Goal: Obtain resource: Download file/media

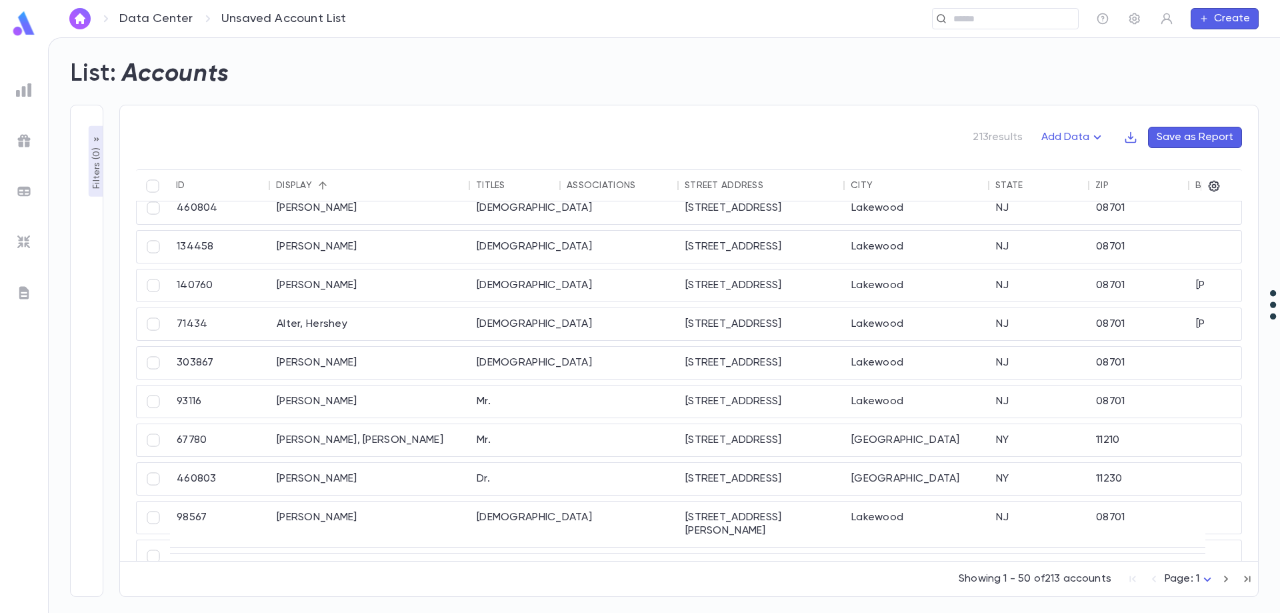
scroll to position [67, 0]
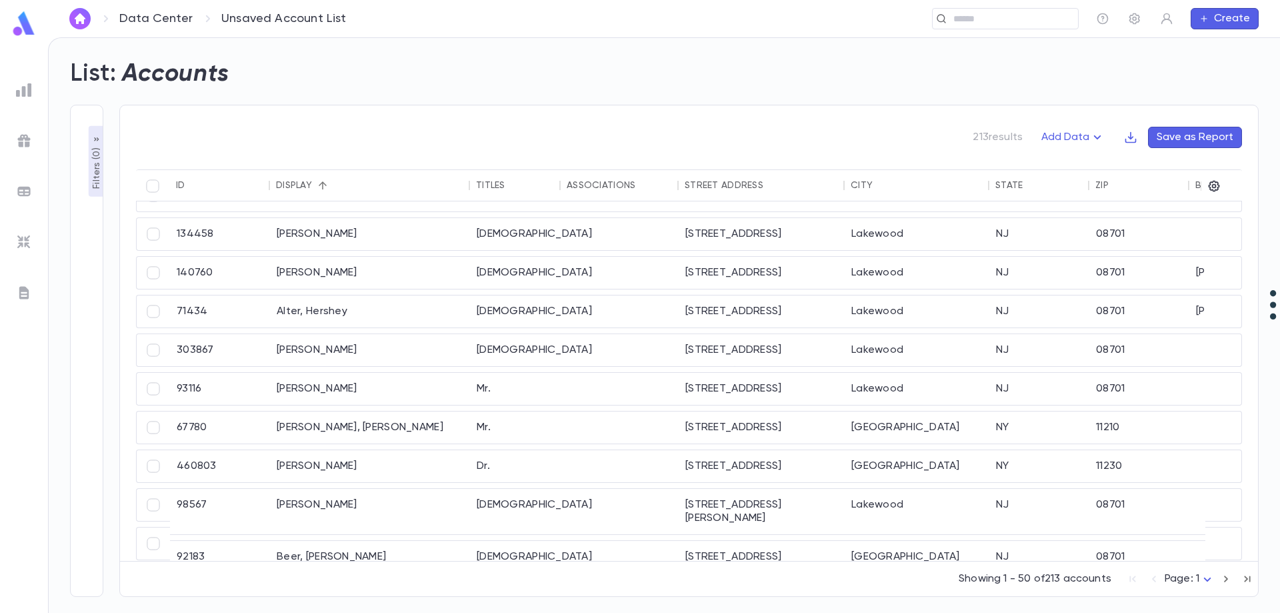
click at [1224, 13] on button "Create" at bounding box center [1225, 18] width 68 height 21
click at [385, 104] on div at bounding box center [640, 306] width 1280 height 613
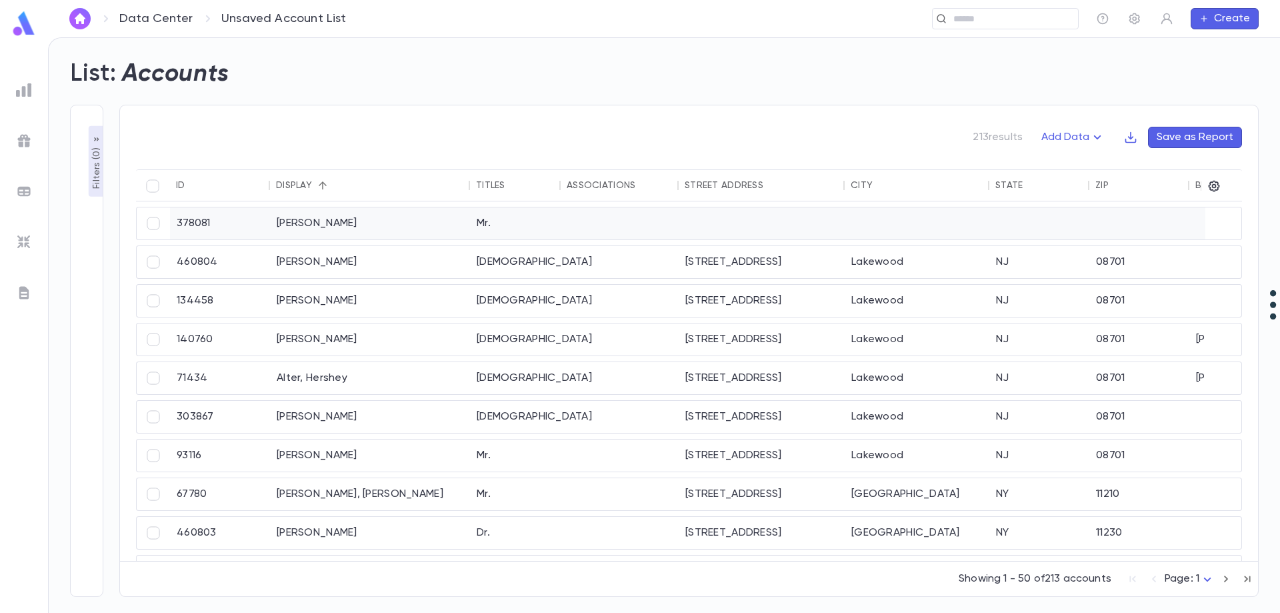
scroll to position [0, 0]
click at [80, 19] on img "button" at bounding box center [80, 18] width 16 height 11
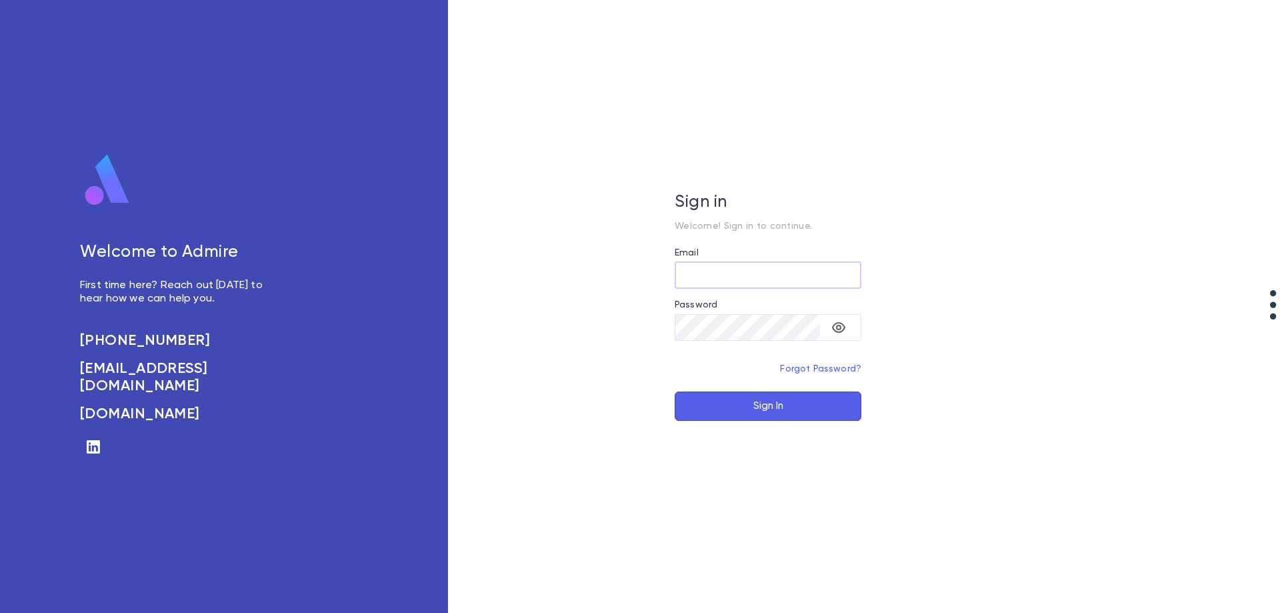
type input "**********"
click at [732, 403] on button "Sign In" at bounding box center [768, 405] width 187 height 29
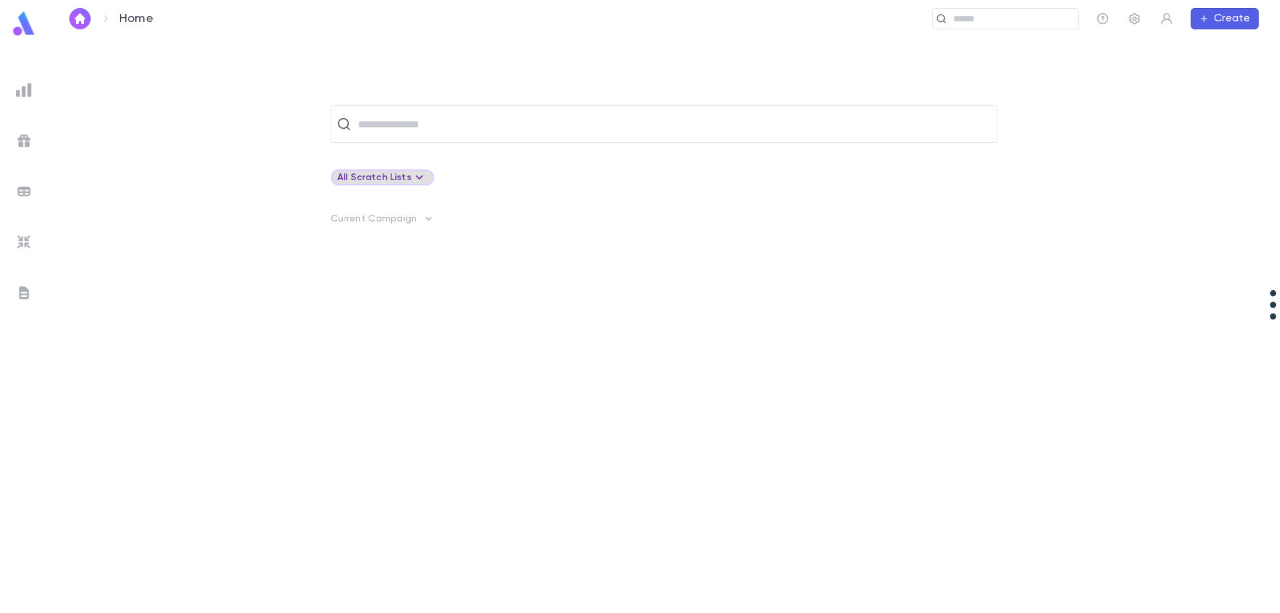
click at [371, 179] on div "All Scratch Lists" at bounding box center [382, 177] width 90 height 16
click at [380, 128] on div at bounding box center [640, 306] width 1280 height 613
click at [379, 123] on input "text" at bounding box center [673, 123] width 638 height 25
click at [26, 89] on img at bounding box center [24, 90] width 16 height 16
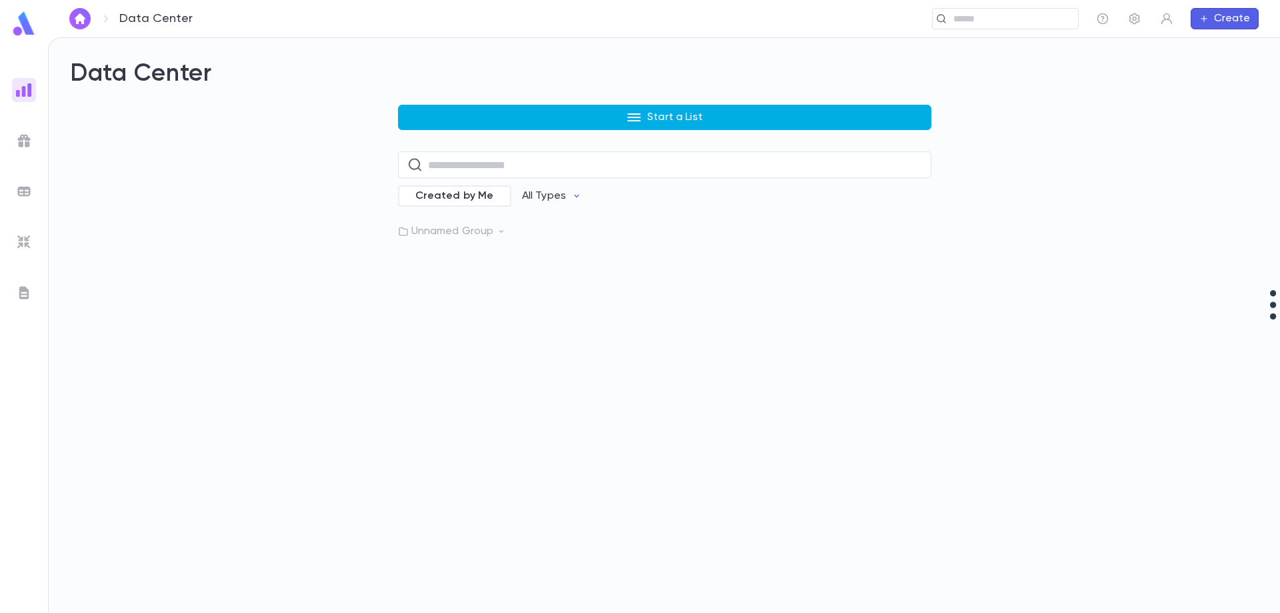
click at [537, 122] on button "Start a List" at bounding box center [664, 117] width 533 height 25
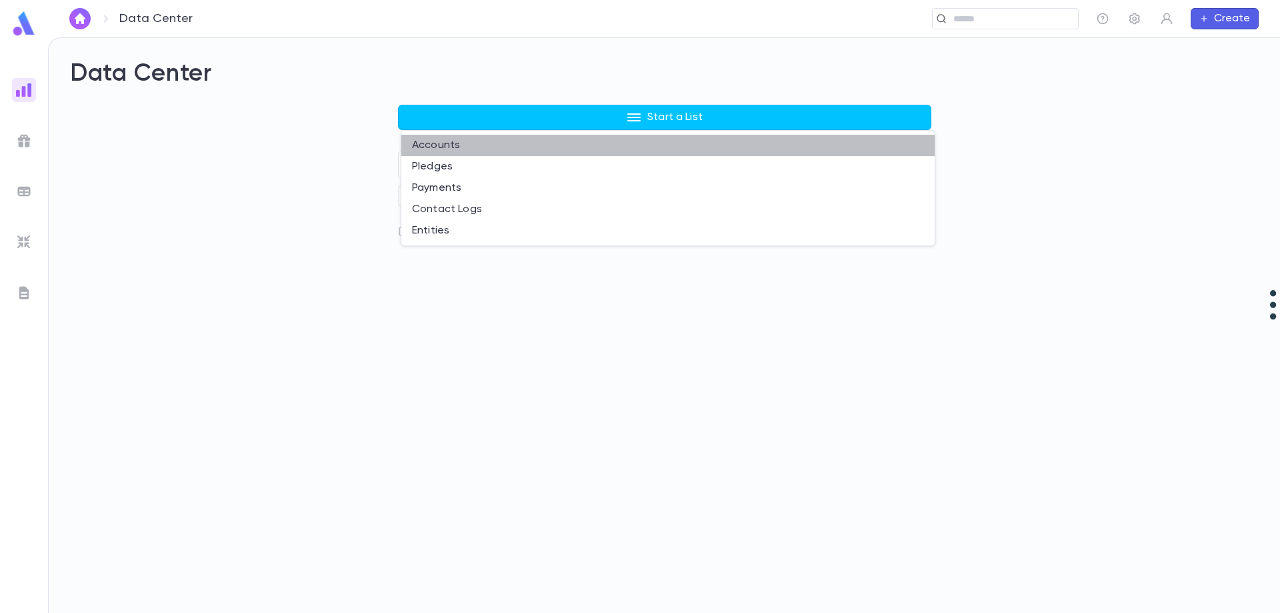
click at [455, 151] on li "Accounts" at bounding box center [667, 145] width 533 height 21
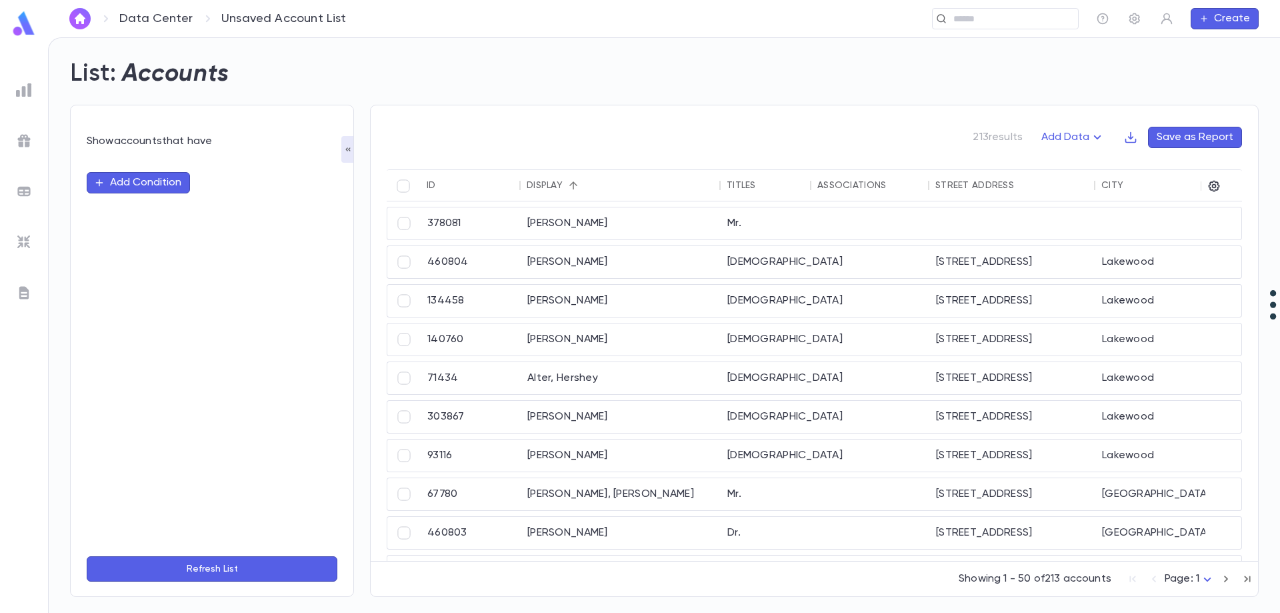
click at [210, 567] on button "Refresh List" at bounding box center [212, 568] width 251 height 25
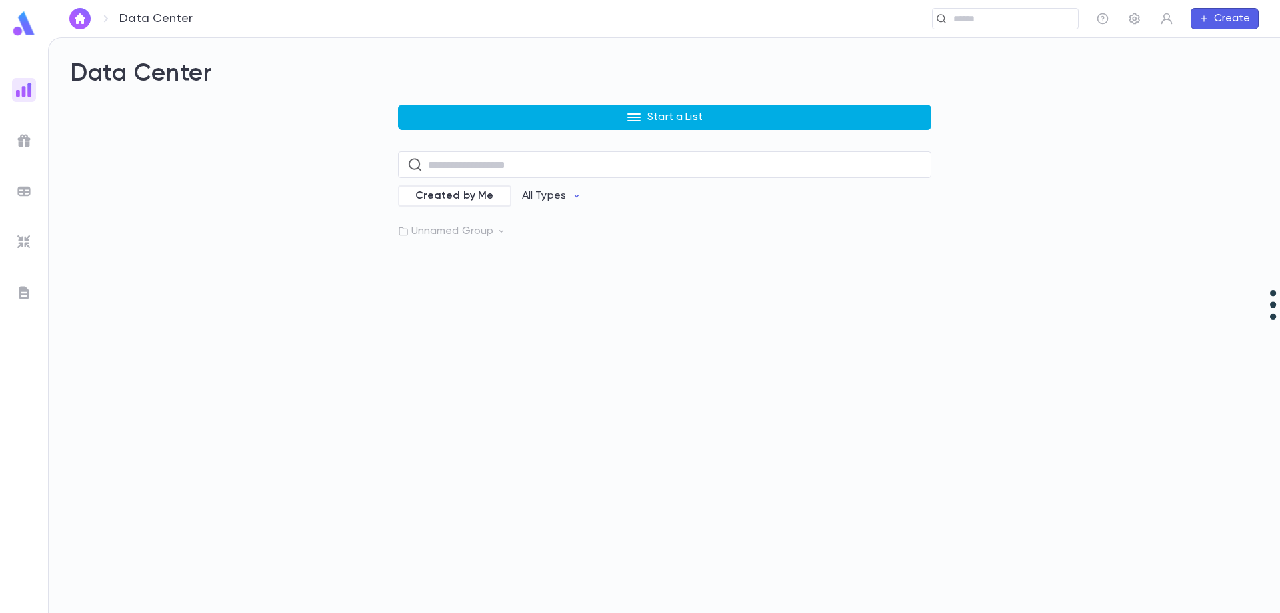
click at [477, 121] on button "Start a List" at bounding box center [664, 117] width 533 height 25
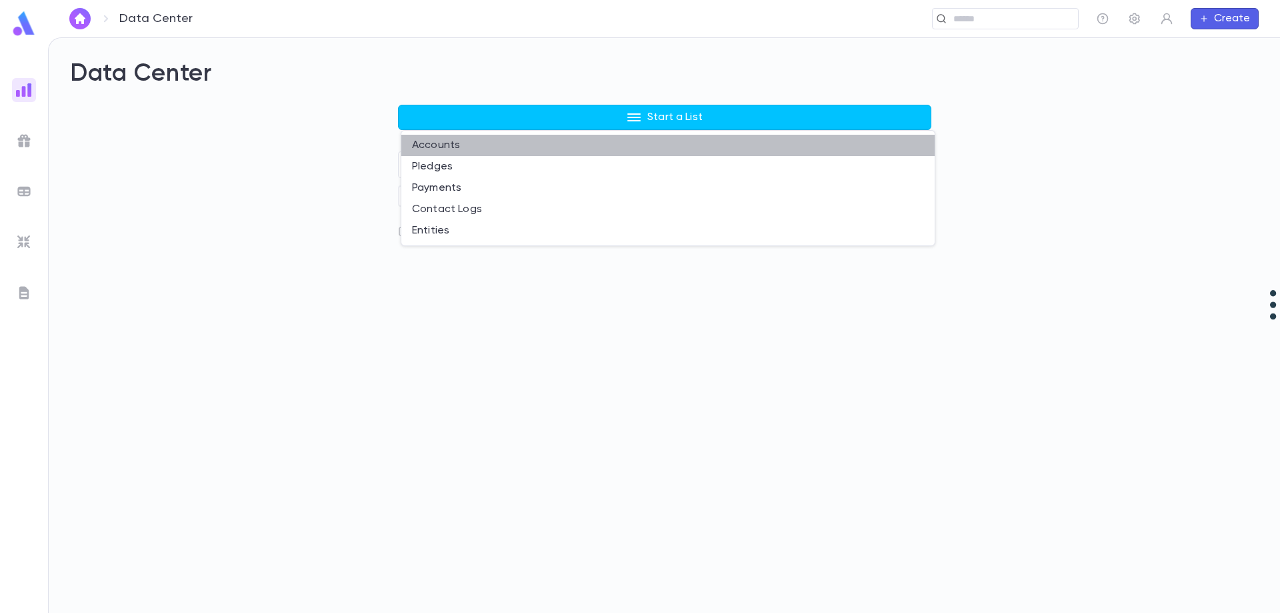
click at [471, 149] on li "Accounts" at bounding box center [667, 145] width 533 height 21
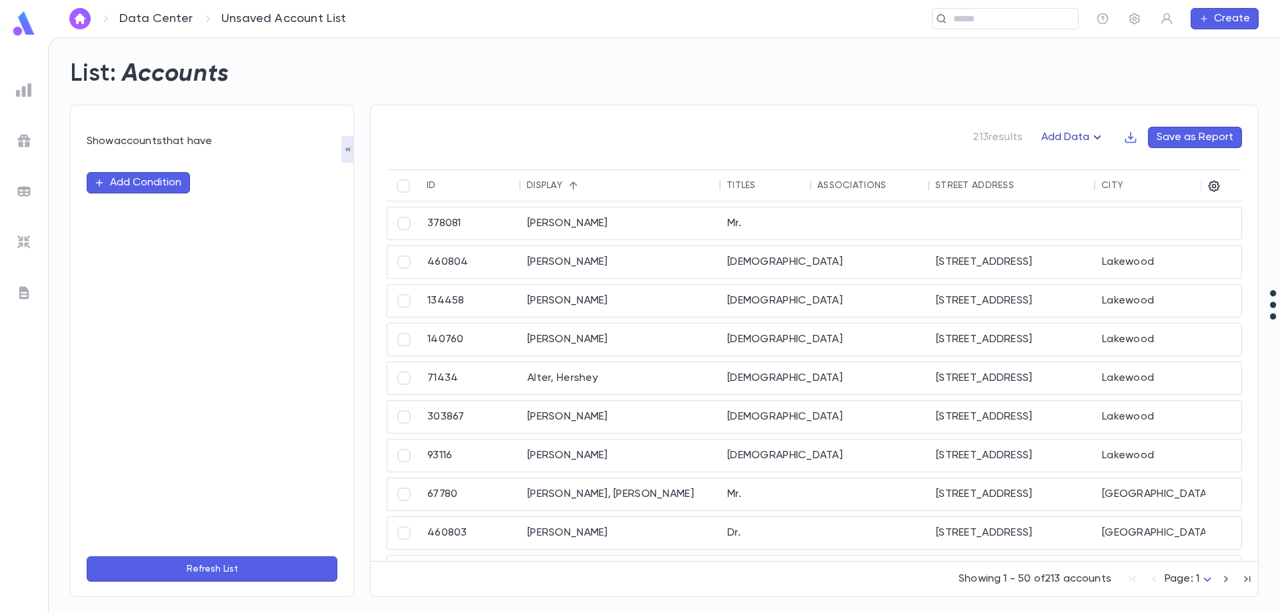
click at [1049, 136] on button "Add Data" at bounding box center [1074, 137] width 80 height 21
click at [764, 141] on div at bounding box center [640, 306] width 1280 height 613
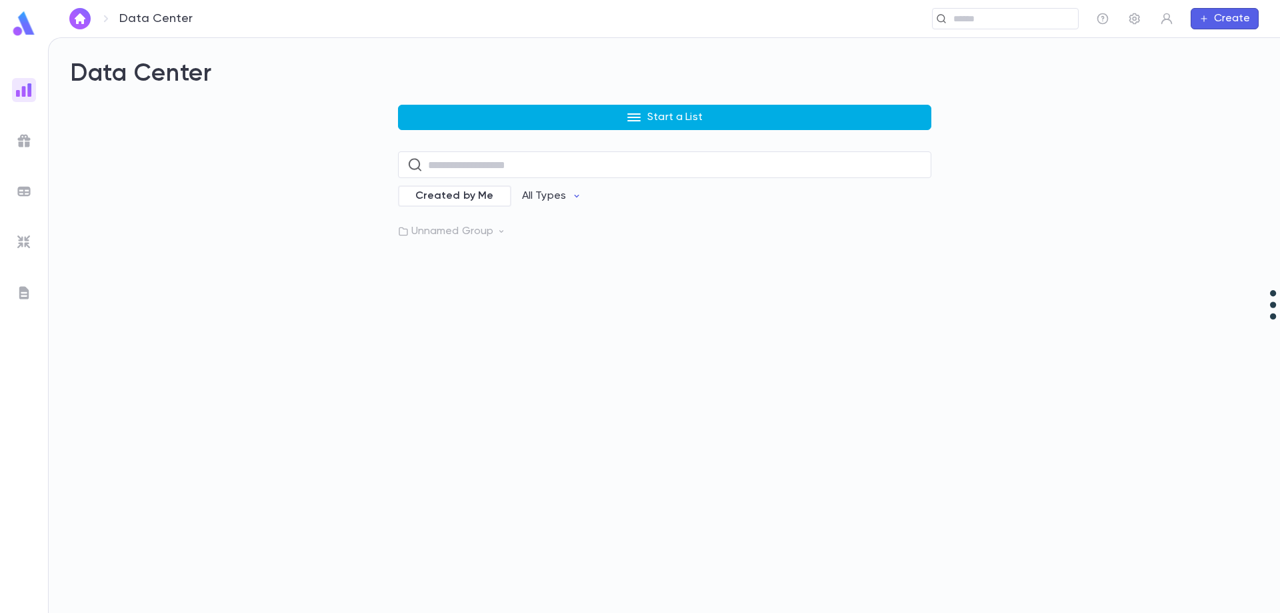
click at [497, 113] on button "Start a List" at bounding box center [664, 117] width 533 height 25
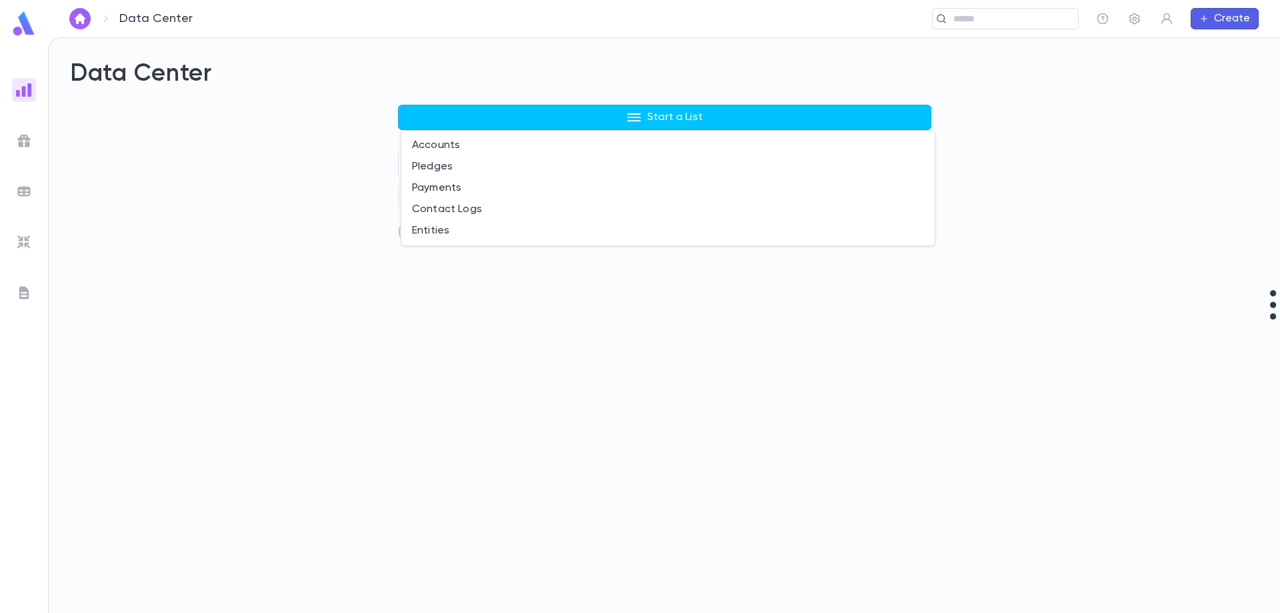
click at [475, 150] on li "Accounts" at bounding box center [667, 145] width 533 height 21
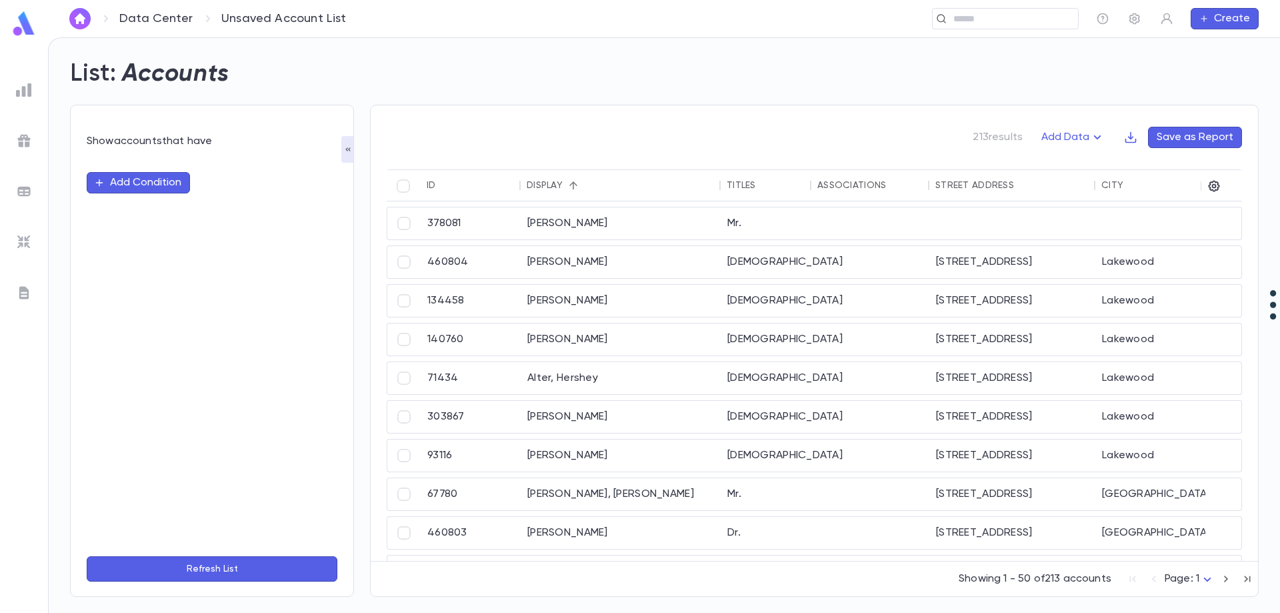
click at [1245, 23] on button "Create" at bounding box center [1225, 18] width 68 height 21
click at [1125, 66] on div at bounding box center [640, 306] width 1280 height 613
click at [1129, 142] on icon "button" at bounding box center [1131, 137] width 11 height 11
click at [1161, 165] on li "Download CSV" at bounding box center [1178, 163] width 96 height 21
click at [236, 563] on button "Refresh List" at bounding box center [212, 568] width 251 height 25
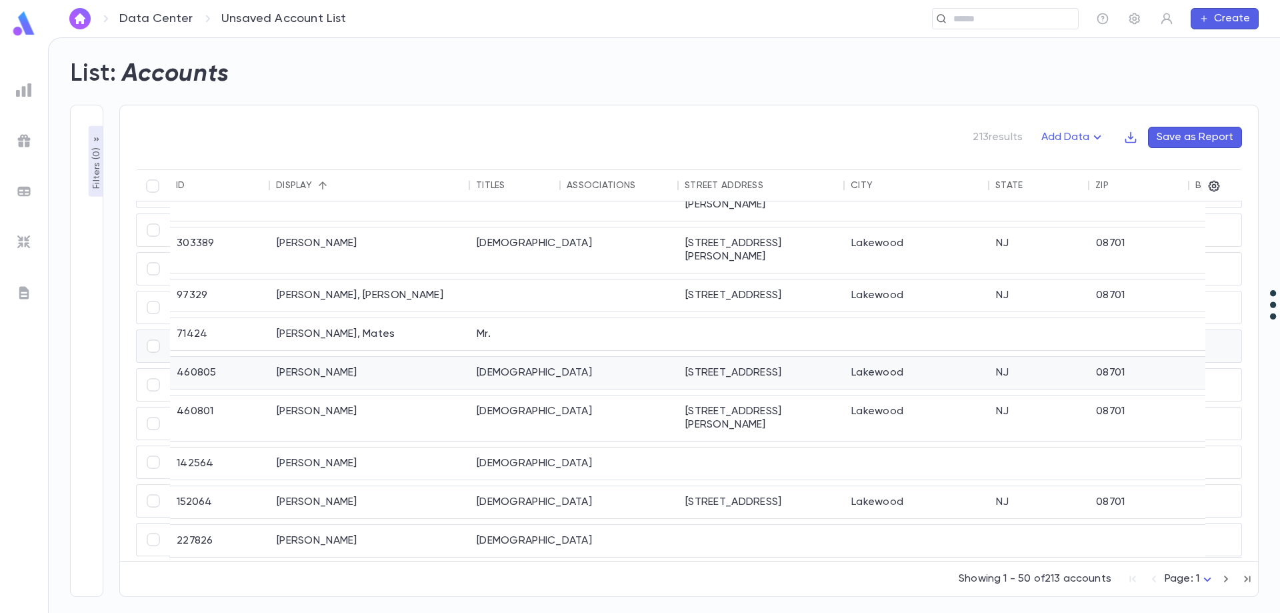
scroll to position [1620, 0]
click at [1229, 578] on icon "button" at bounding box center [1226, 579] width 15 height 16
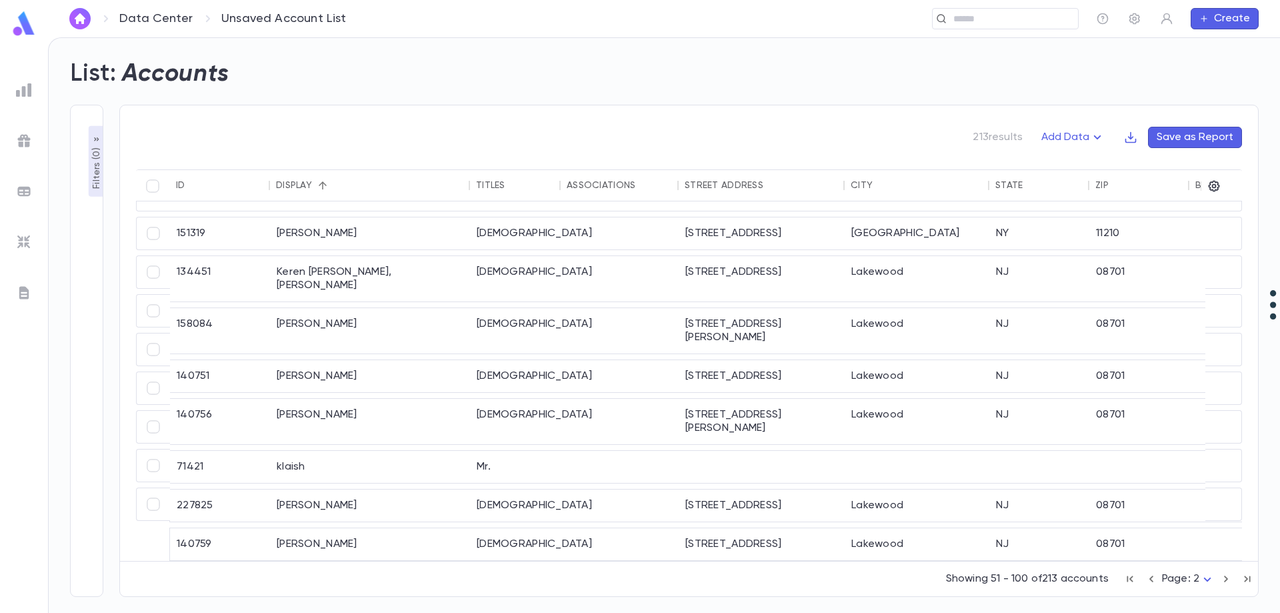
scroll to position [1529, 0]
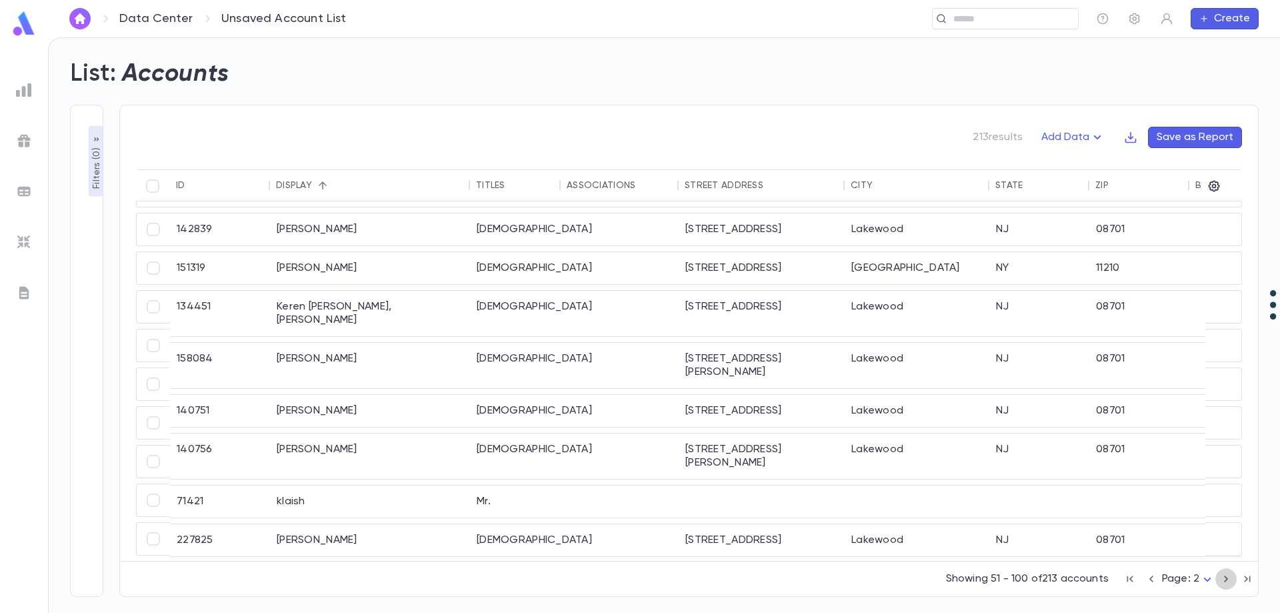
click at [1229, 578] on icon "button" at bounding box center [1226, 579] width 15 height 16
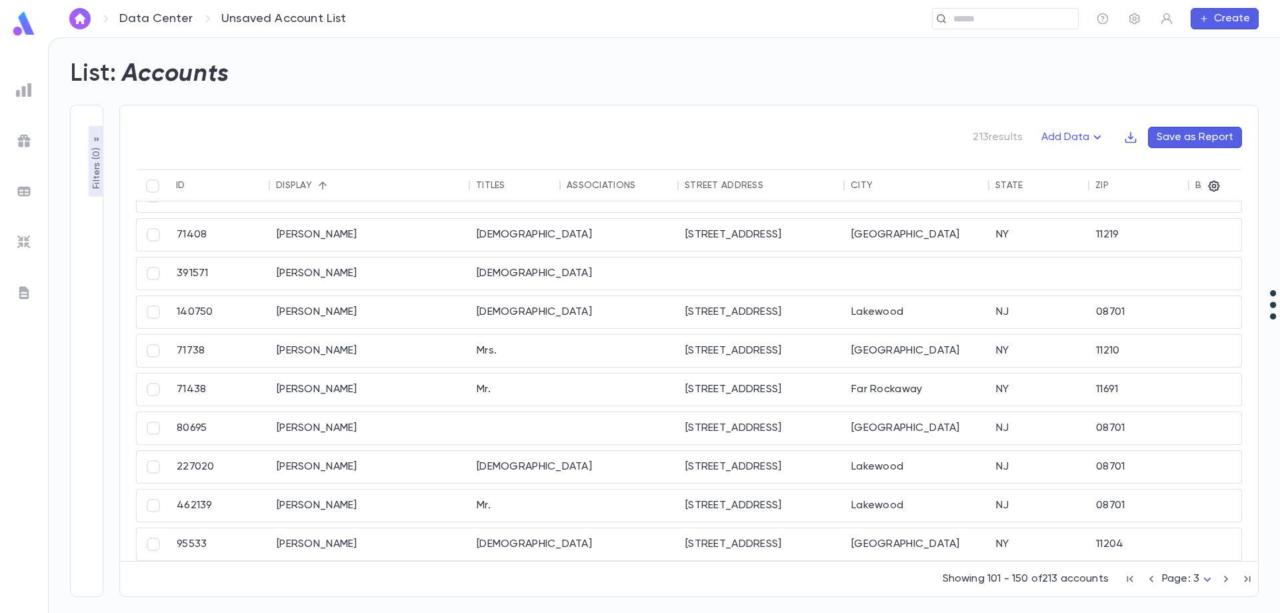
click at [1229, 578] on icon "button" at bounding box center [1226, 579] width 15 height 16
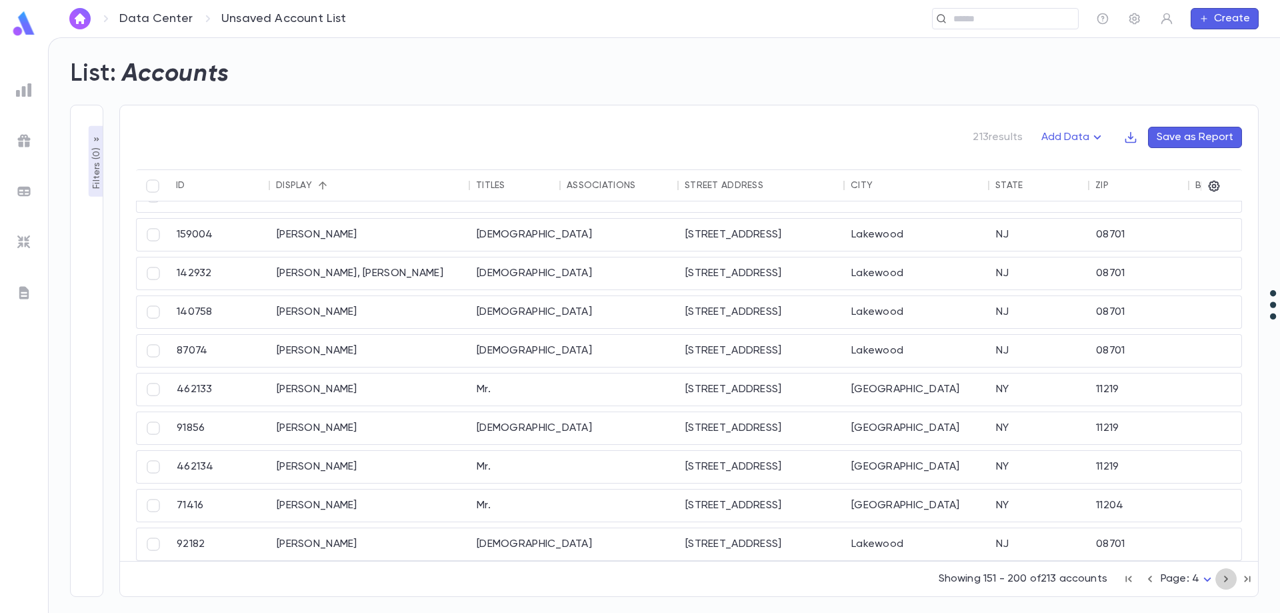
click at [1229, 578] on icon "button" at bounding box center [1226, 579] width 15 height 16
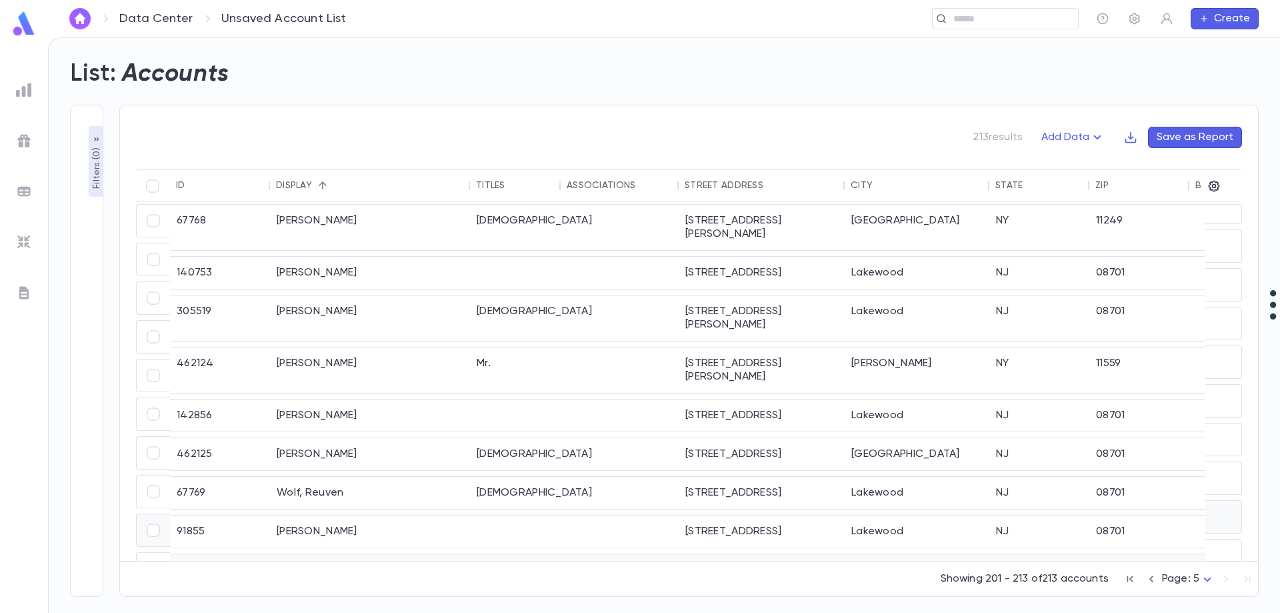
scroll to position [0, 0]
